Goal: Browse casually

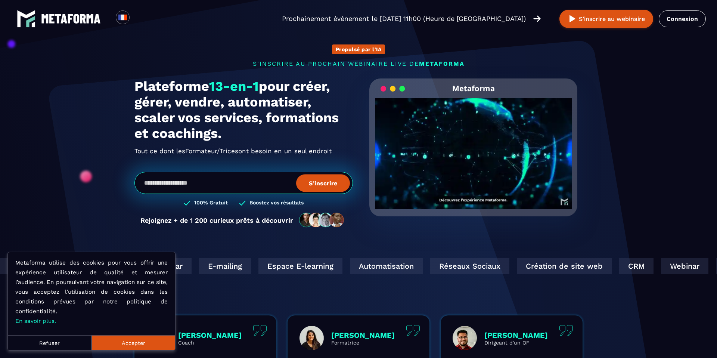
click at [127, 341] on button "Accepter" at bounding box center [133, 342] width 84 height 15
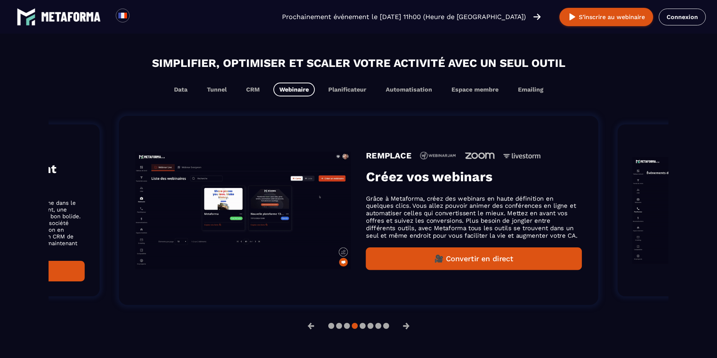
scroll to position [449, 0]
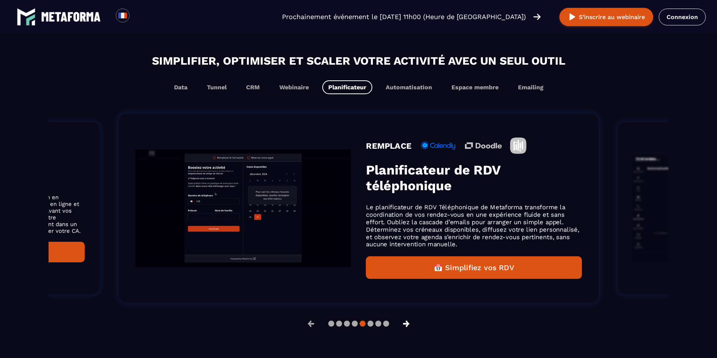
click at [407, 327] on button "→" at bounding box center [406, 323] width 19 height 18
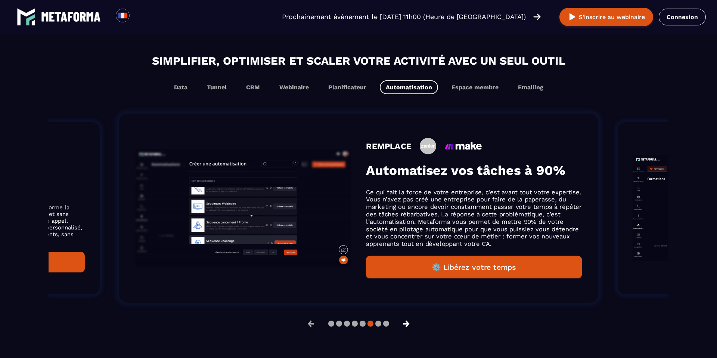
scroll to position [461, 0]
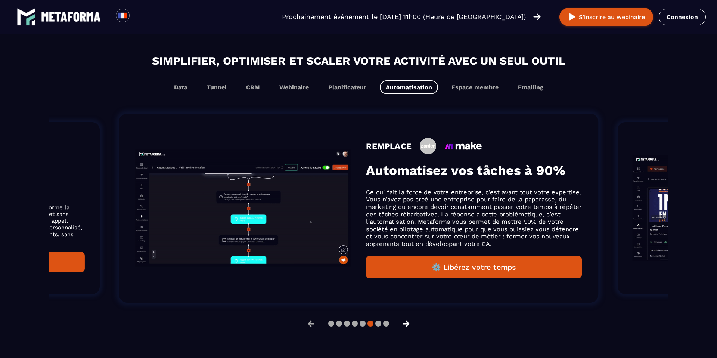
click at [407, 327] on button "→" at bounding box center [406, 323] width 19 height 18
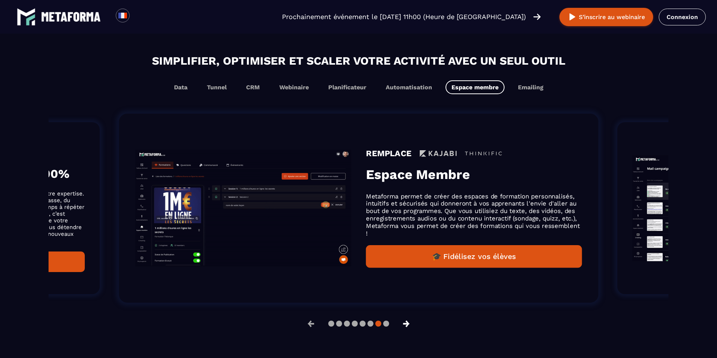
scroll to position [449, 0]
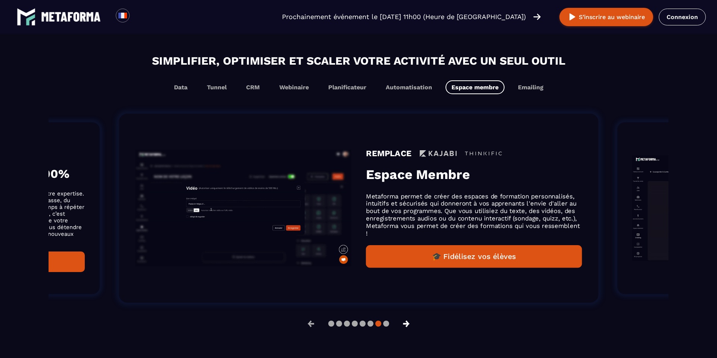
click at [407, 327] on button "→" at bounding box center [406, 323] width 19 height 18
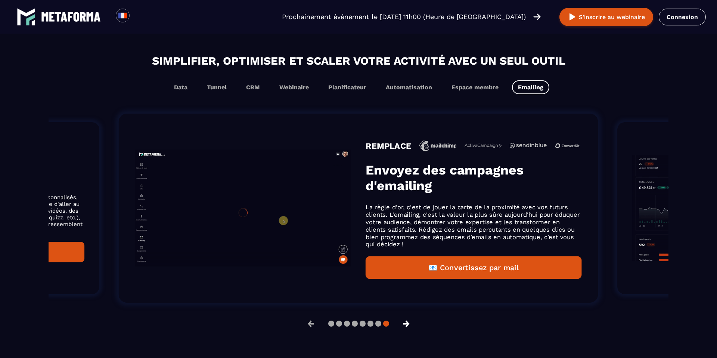
click at [407, 327] on button "→" at bounding box center [406, 323] width 19 height 18
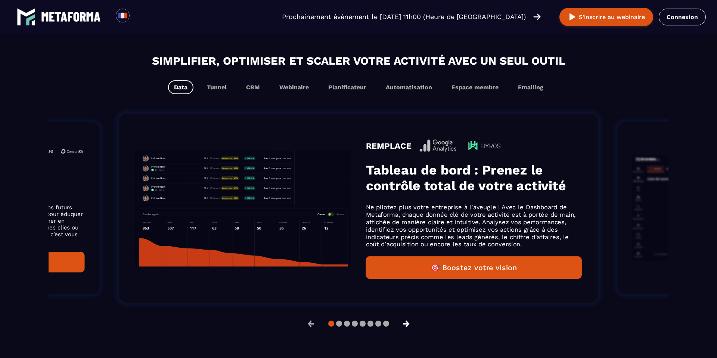
click at [407, 327] on button "→" at bounding box center [406, 323] width 19 height 18
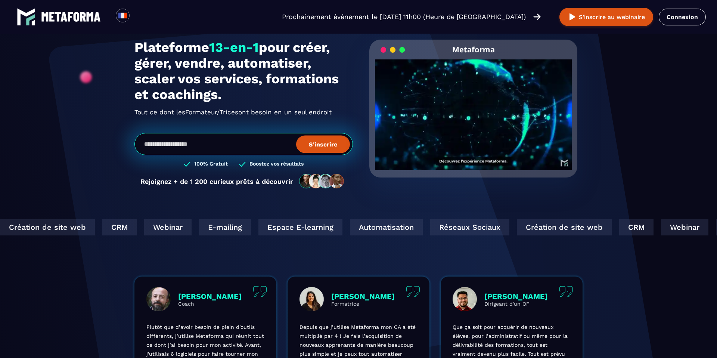
scroll to position [0, 0]
